Goal: Navigation & Orientation: Find specific page/section

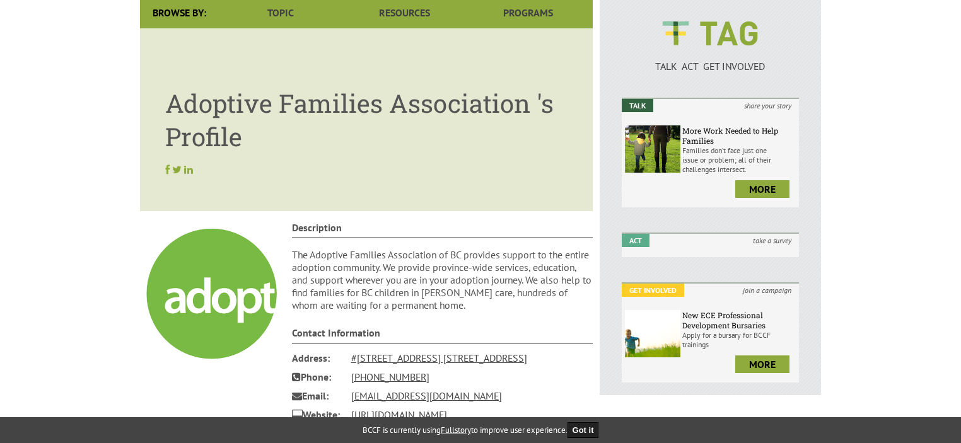
scroll to position [63, 0]
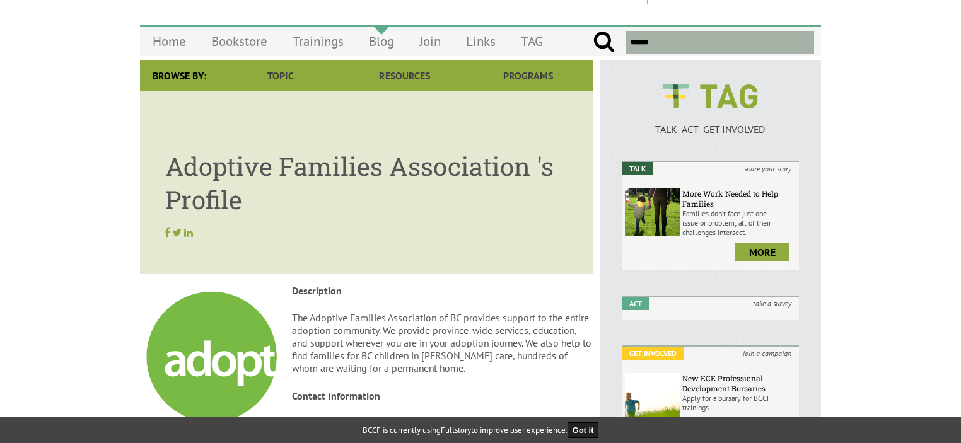
click at [388, 45] on link "Blog" at bounding box center [381, 41] width 50 height 30
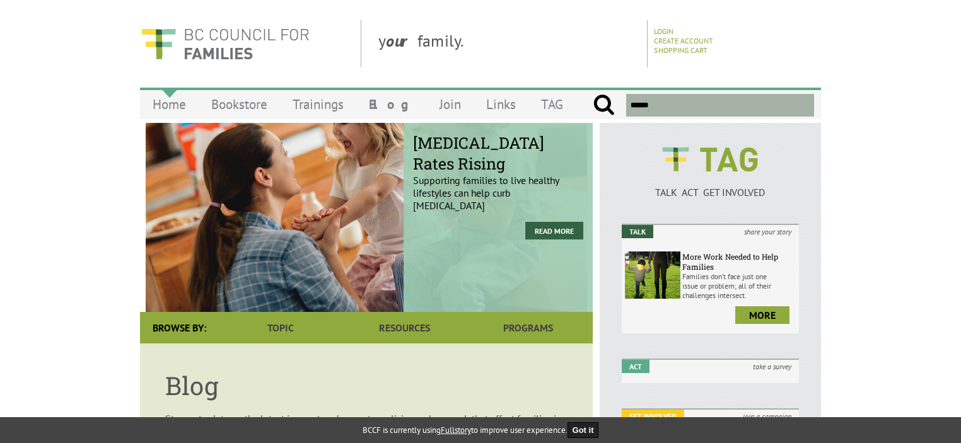
click at [164, 107] on link "Home" at bounding box center [169, 105] width 59 height 30
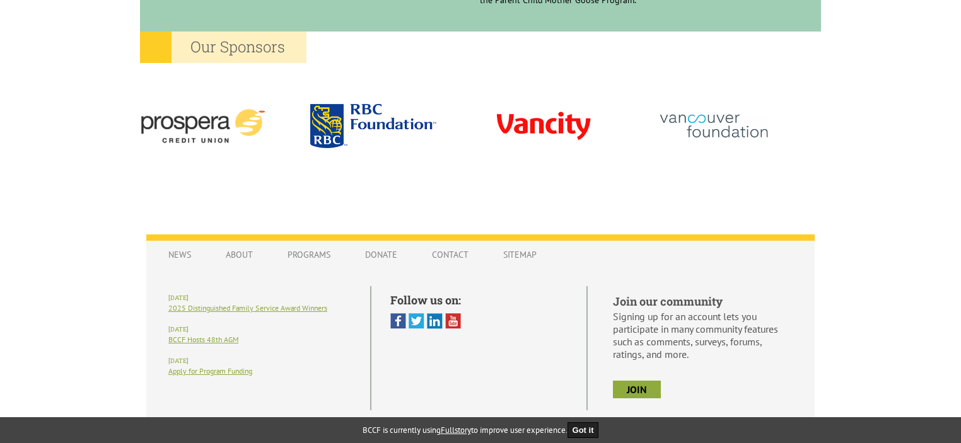
scroll to position [1219, 0]
